Goal: Check status: Check status

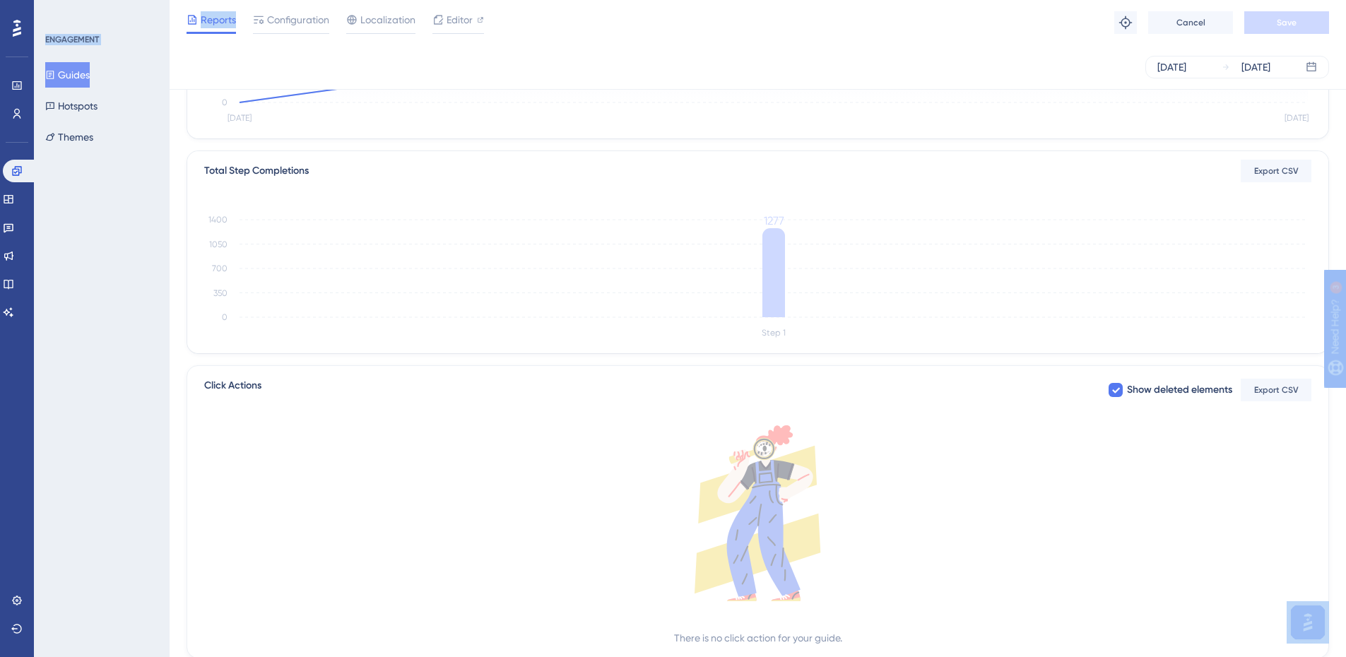
click at [602, 164] on div "Total Step Completions Export CSV" at bounding box center [758, 171] width 1108 height 23
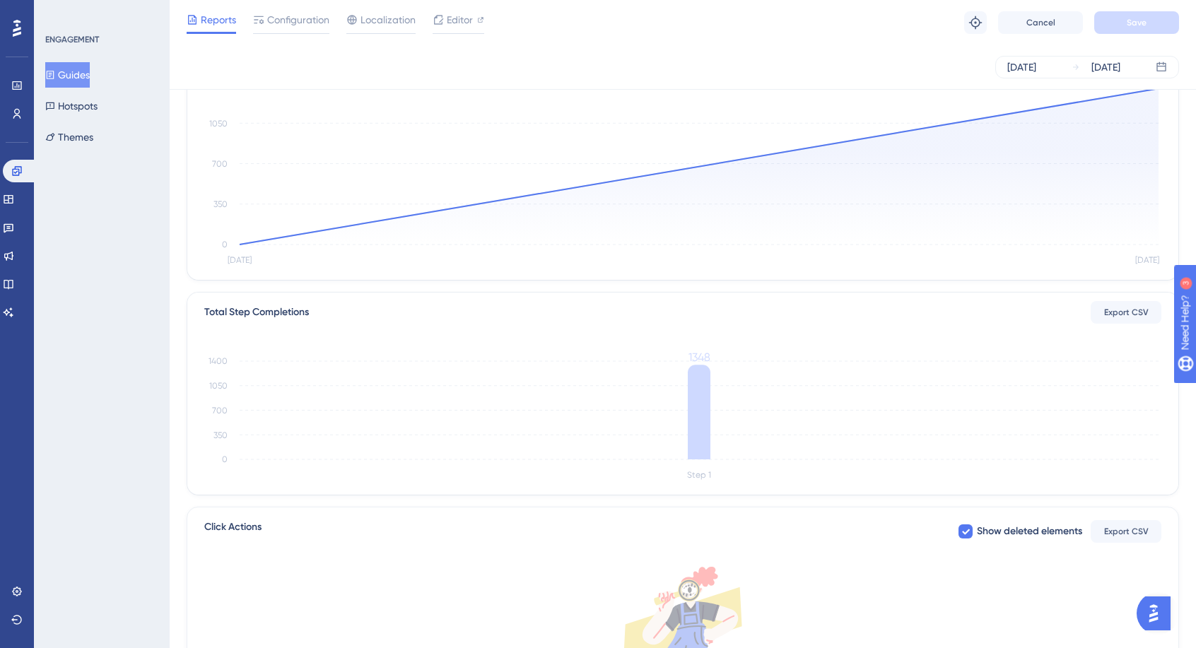
scroll to position [212, 0]
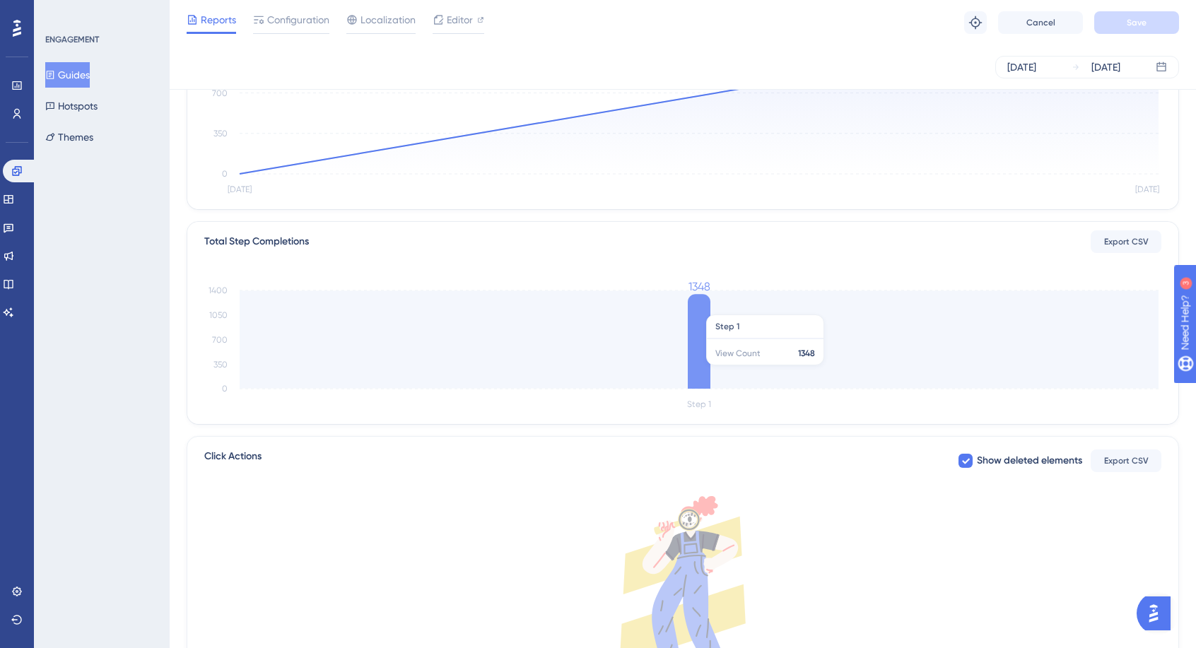
click at [694, 312] on icon at bounding box center [699, 341] width 23 height 95
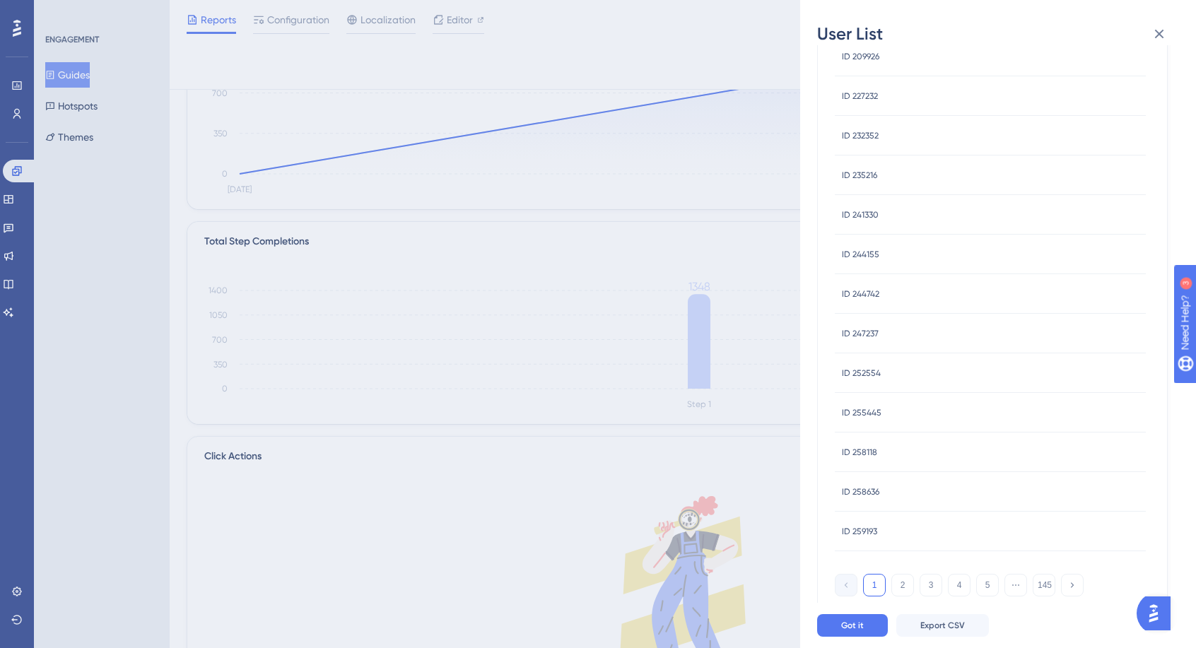
scroll to position [0, 0]
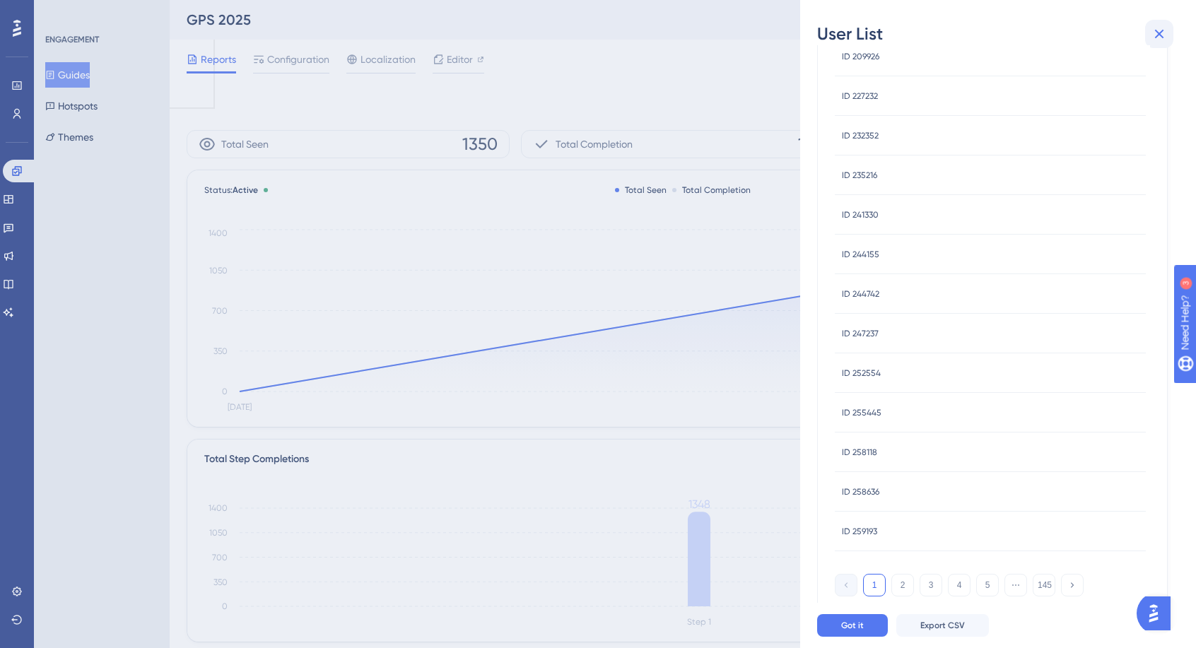
click at [1165, 36] on button at bounding box center [1159, 34] width 28 height 28
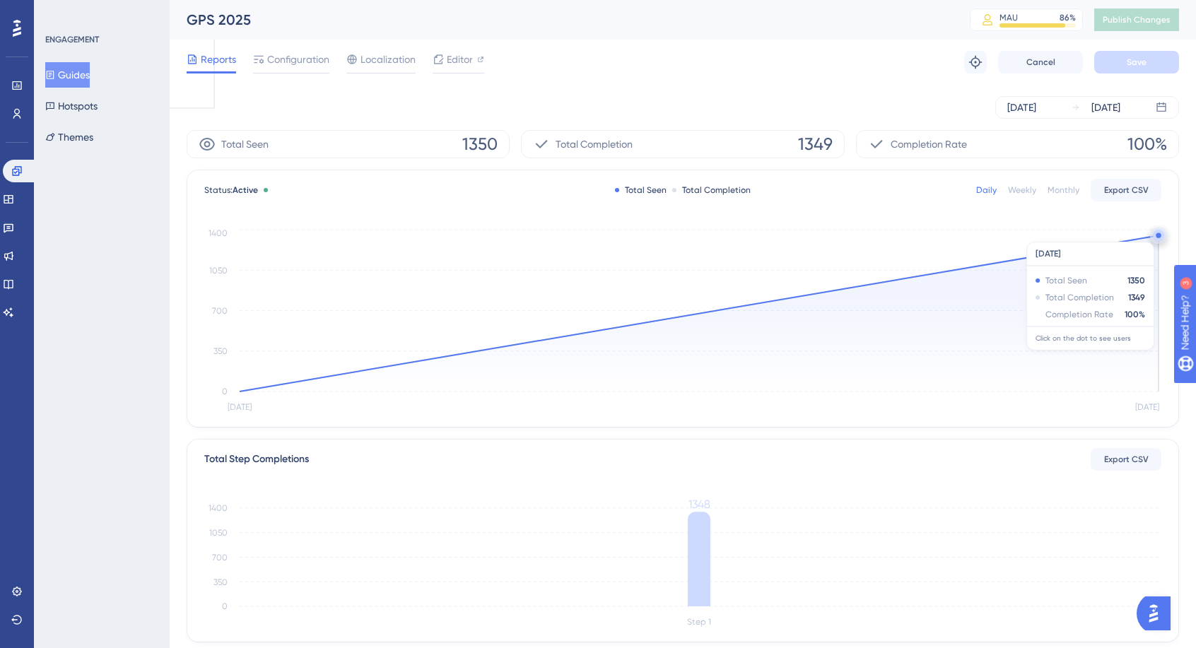
click at [1156, 235] on circle at bounding box center [1158, 235] width 5 height 5
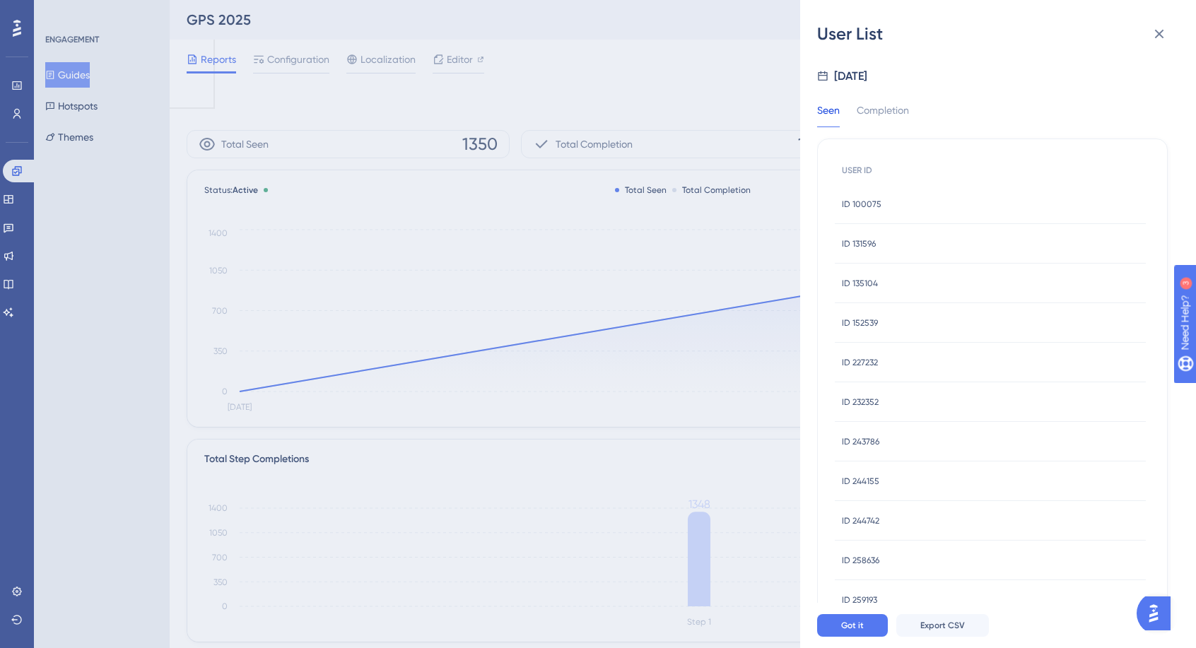
click at [772, 182] on div "User List Sep 4, 2025 Seen Completion USER ID ID 100075 ID 100075 ID 131596 ID …" at bounding box center [598, 324] width 1196 height 648
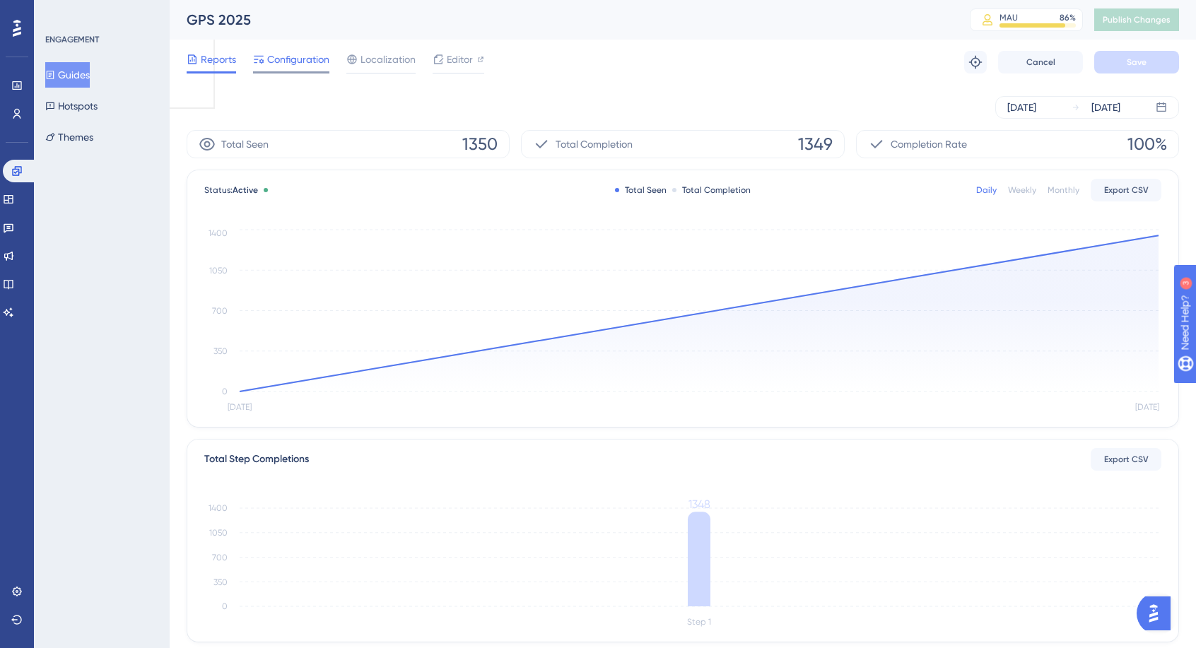
click at [264, 51] on div "Configuration" at bounding box center [291, 59] width 76 height 17
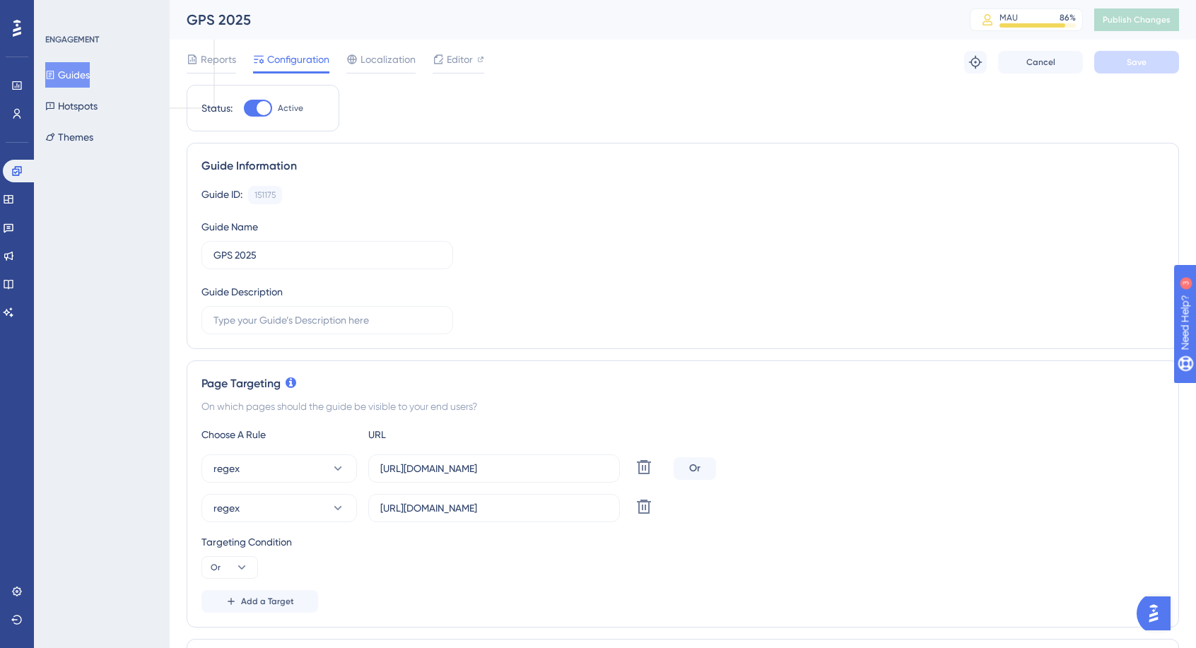
scroll to position [212, 0]
